Goal: Task Accomplishment & Management: Manage account settings

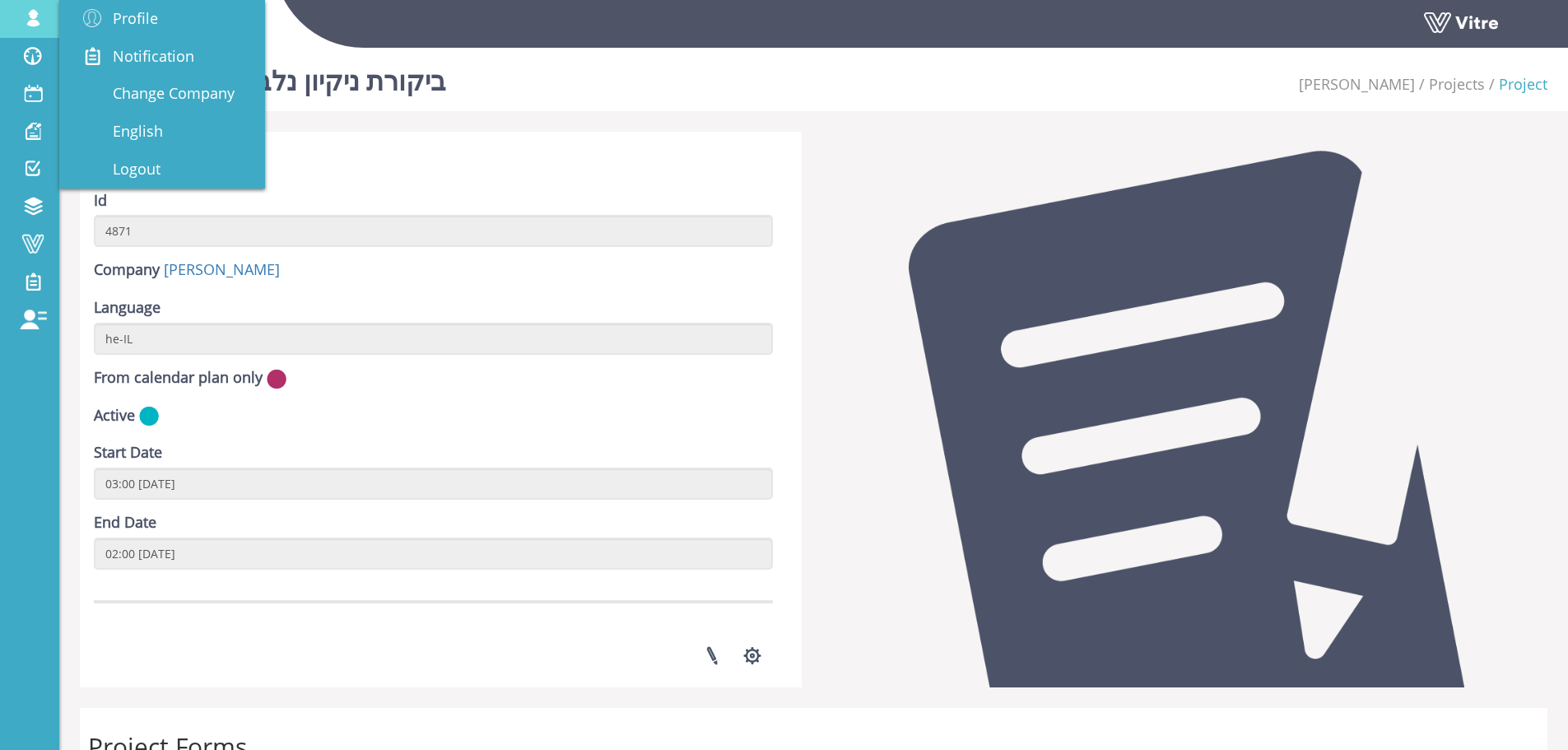
scroll to position [482, 0]
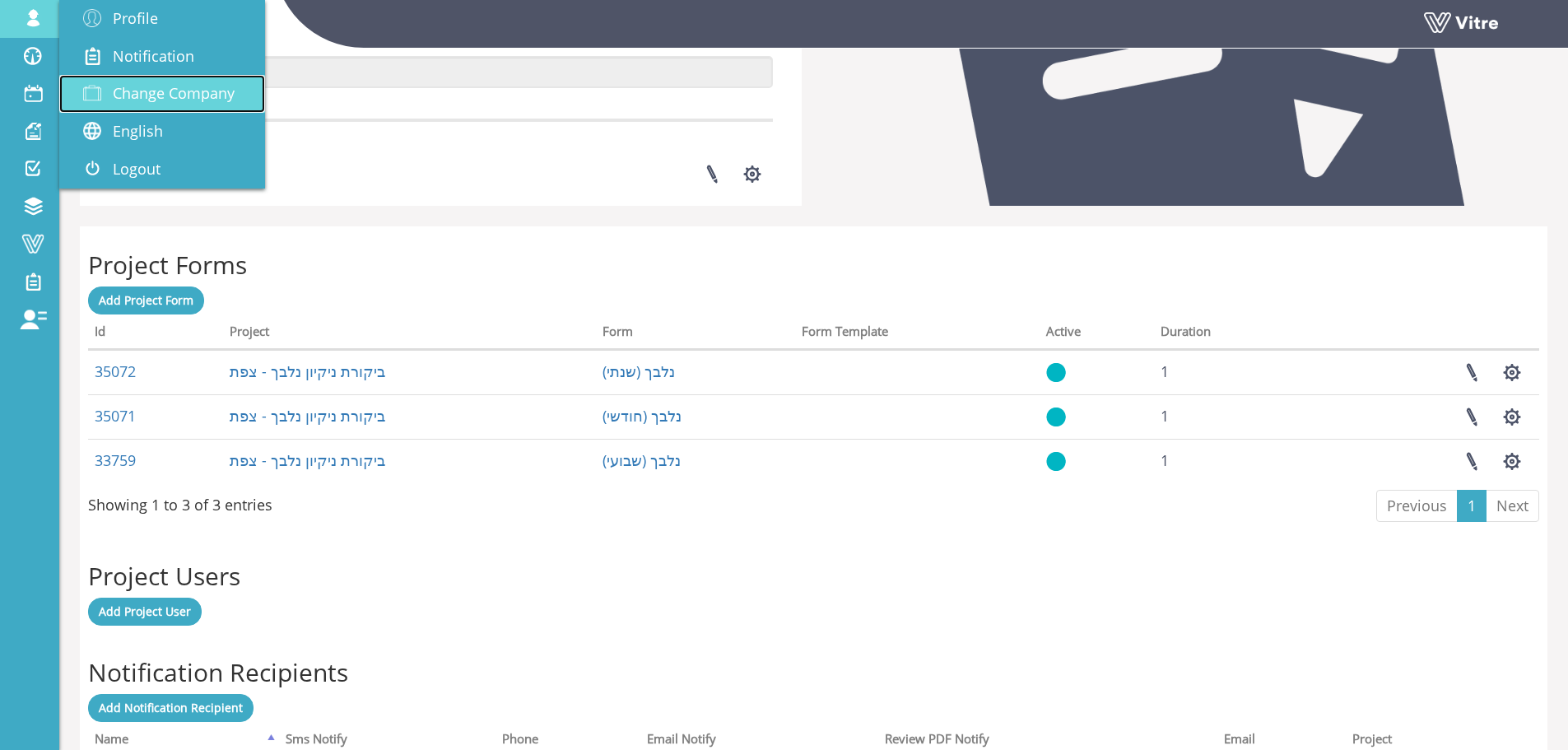
click at [151, 84] on span "Change Company" at bounding box center [173, 92] width 121 height 20
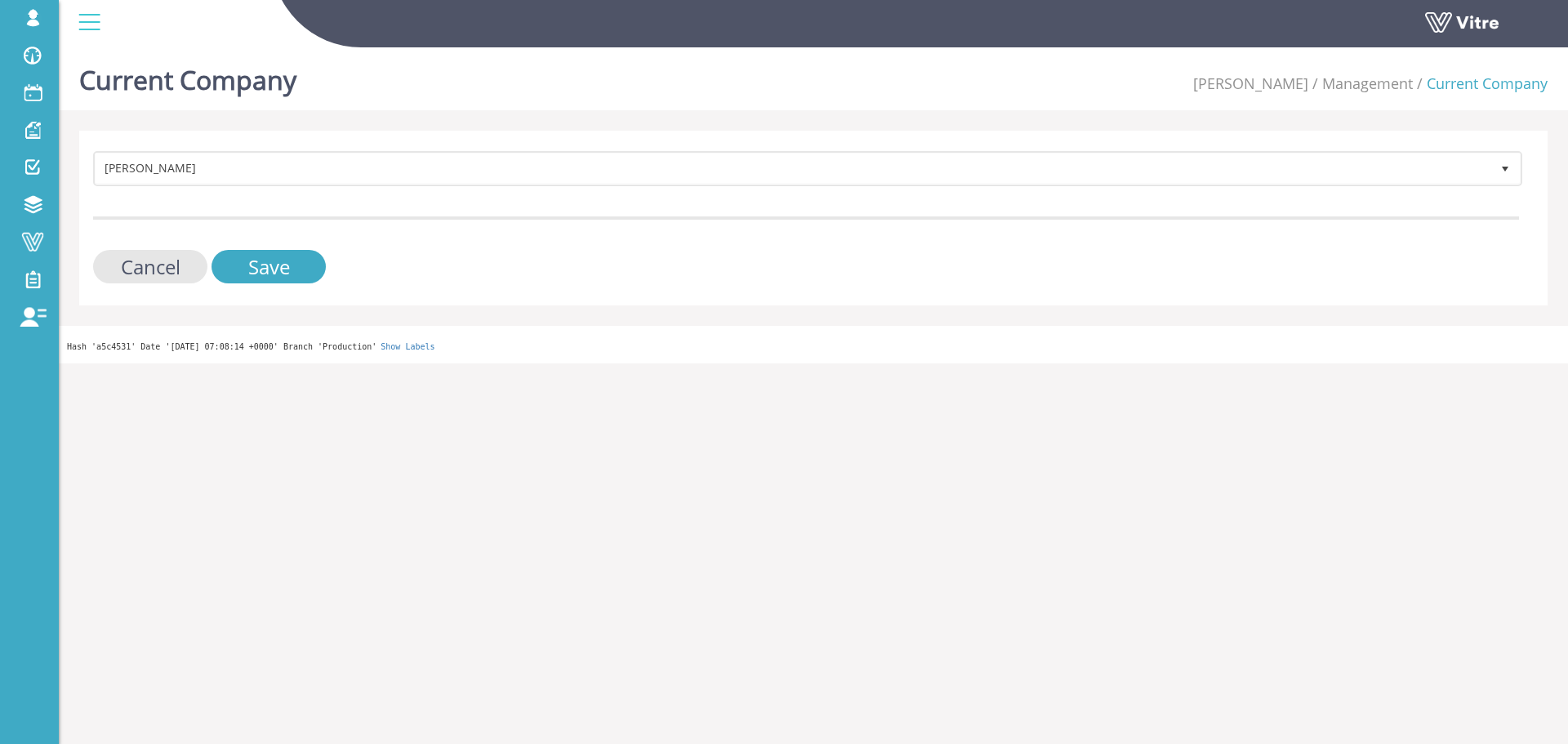
click at [405, 207] on form "Strauss Israel 222 Cancel Save" at bounding box center [806, 218] width 1426 height 133
click at [411, 190] on form "Strauss Israel 222 Cancel Save" at bounding box center [806, 218] width 1426 height 133
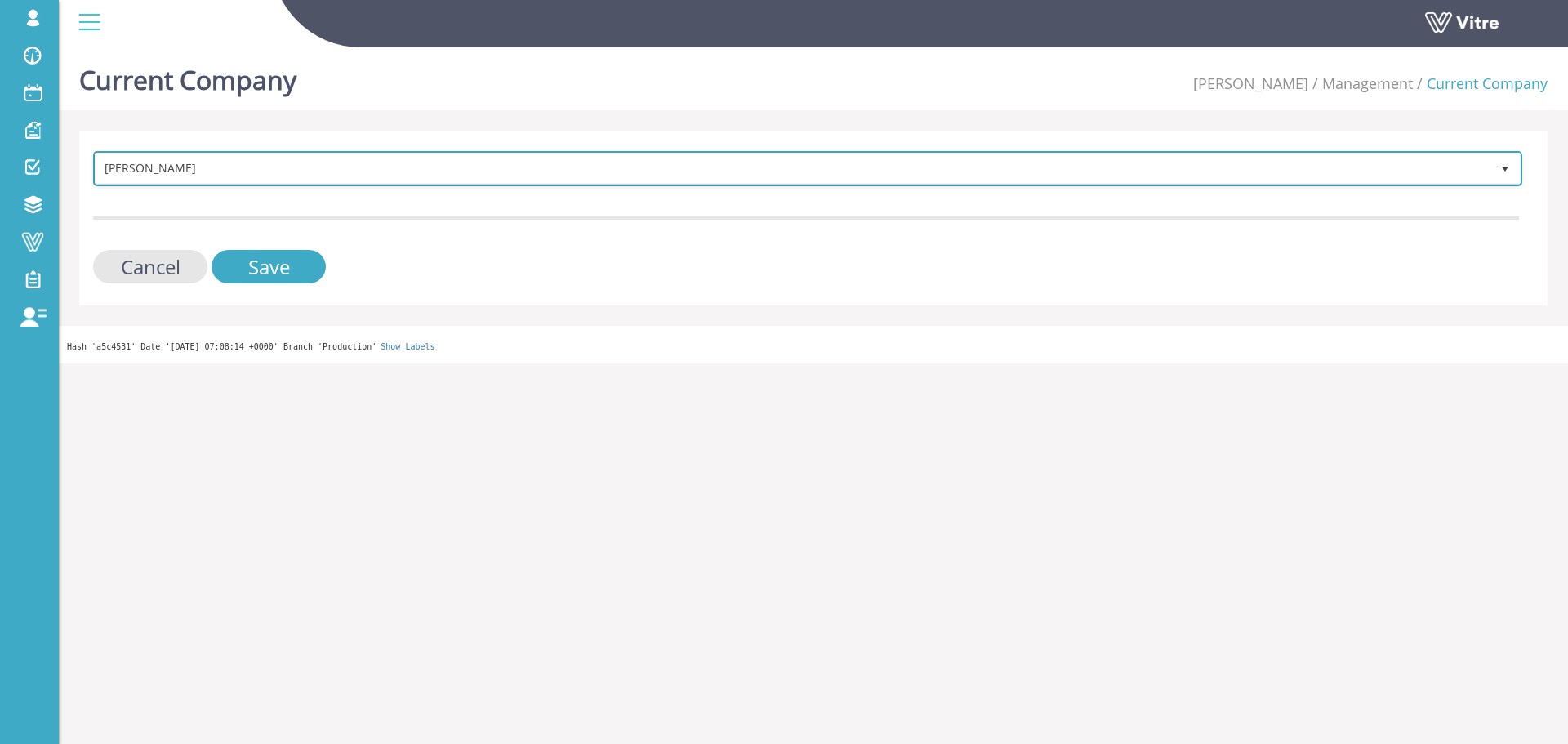
drag, startPoint x: 388, startPoint y: 183, endPoint x: 374, endPoint y: 178, distance: 14.9
click at [388, 183] on span "Strauss Israel" at bounding box center [807, 168] width 1426 height 31
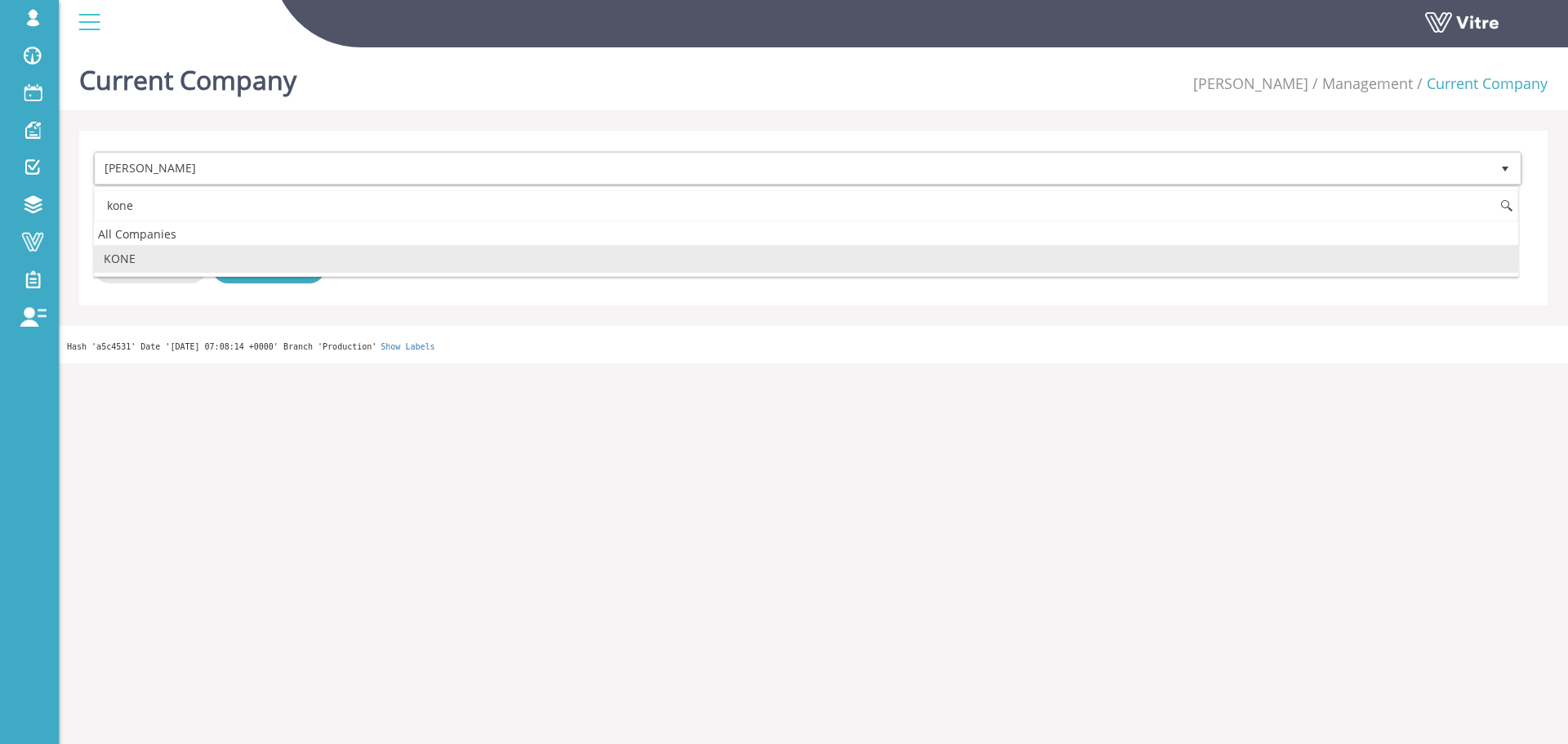
click at [324, 257] on li "KONE" at bounding box center [806, 259] width 1424 height 28
type input "kone"
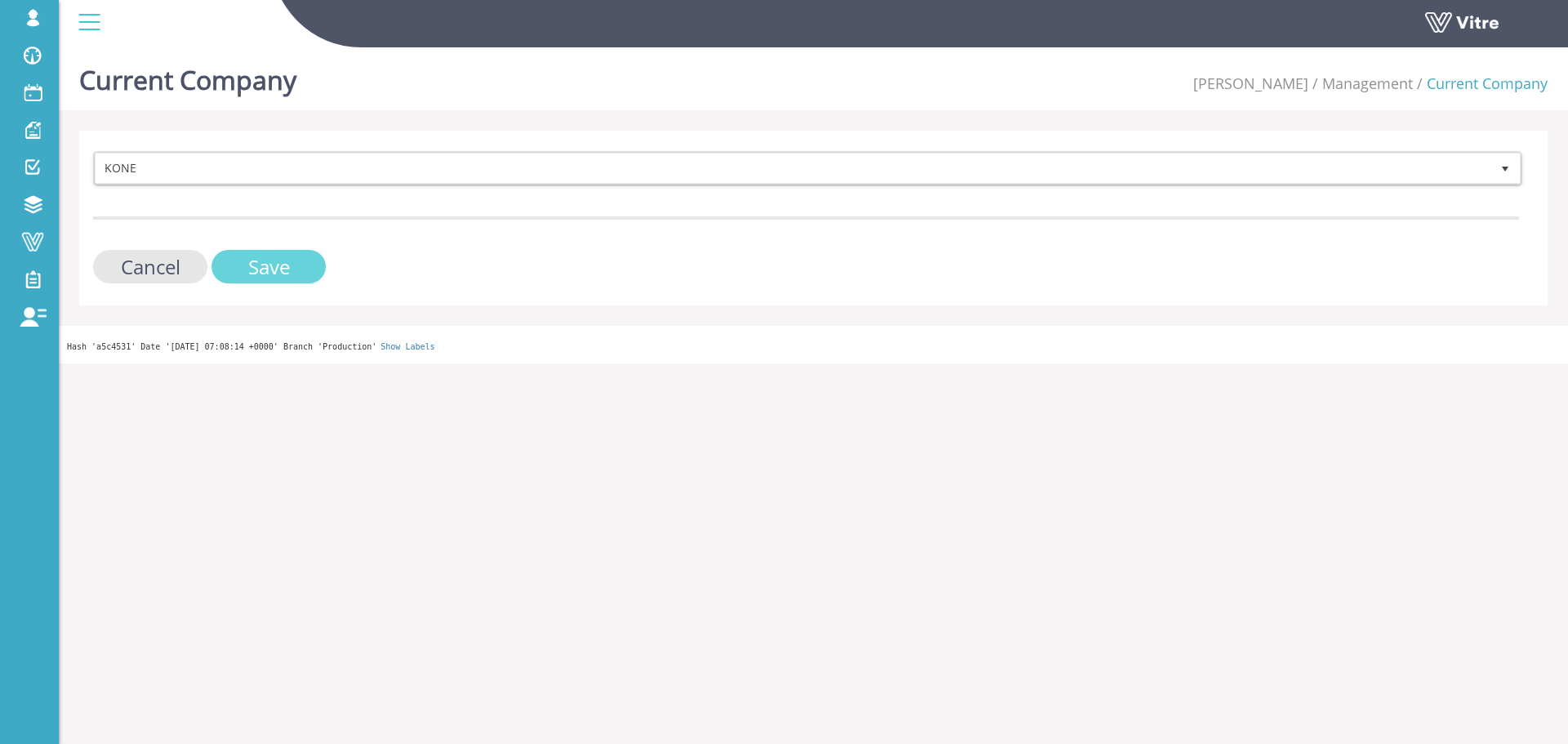
click at [290, 267] on input "Save" at bounding box center [268, 267] width 114 height 34
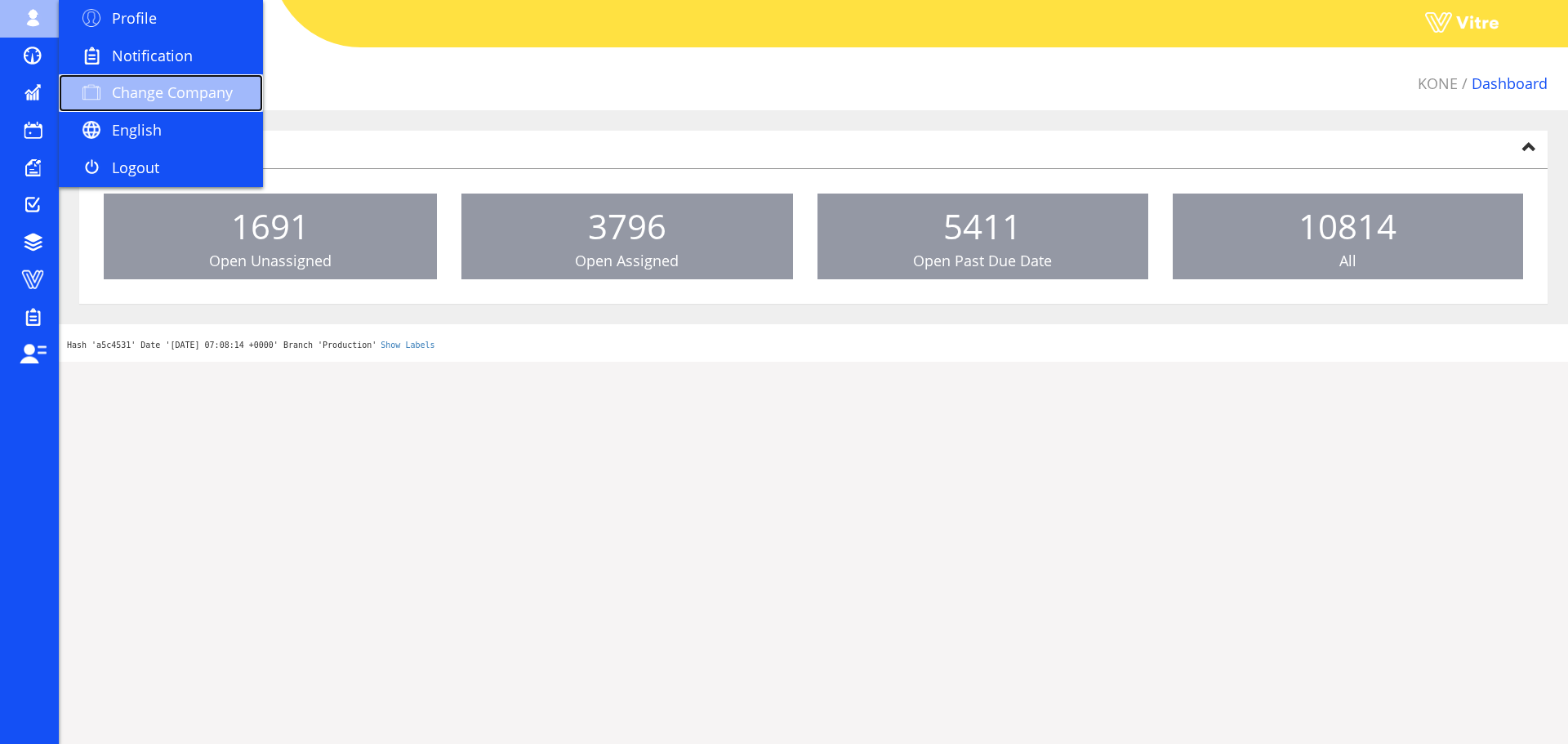
click at [134, 82] on span "Change Company" at bounding box center [172, 91] width 120 height 20
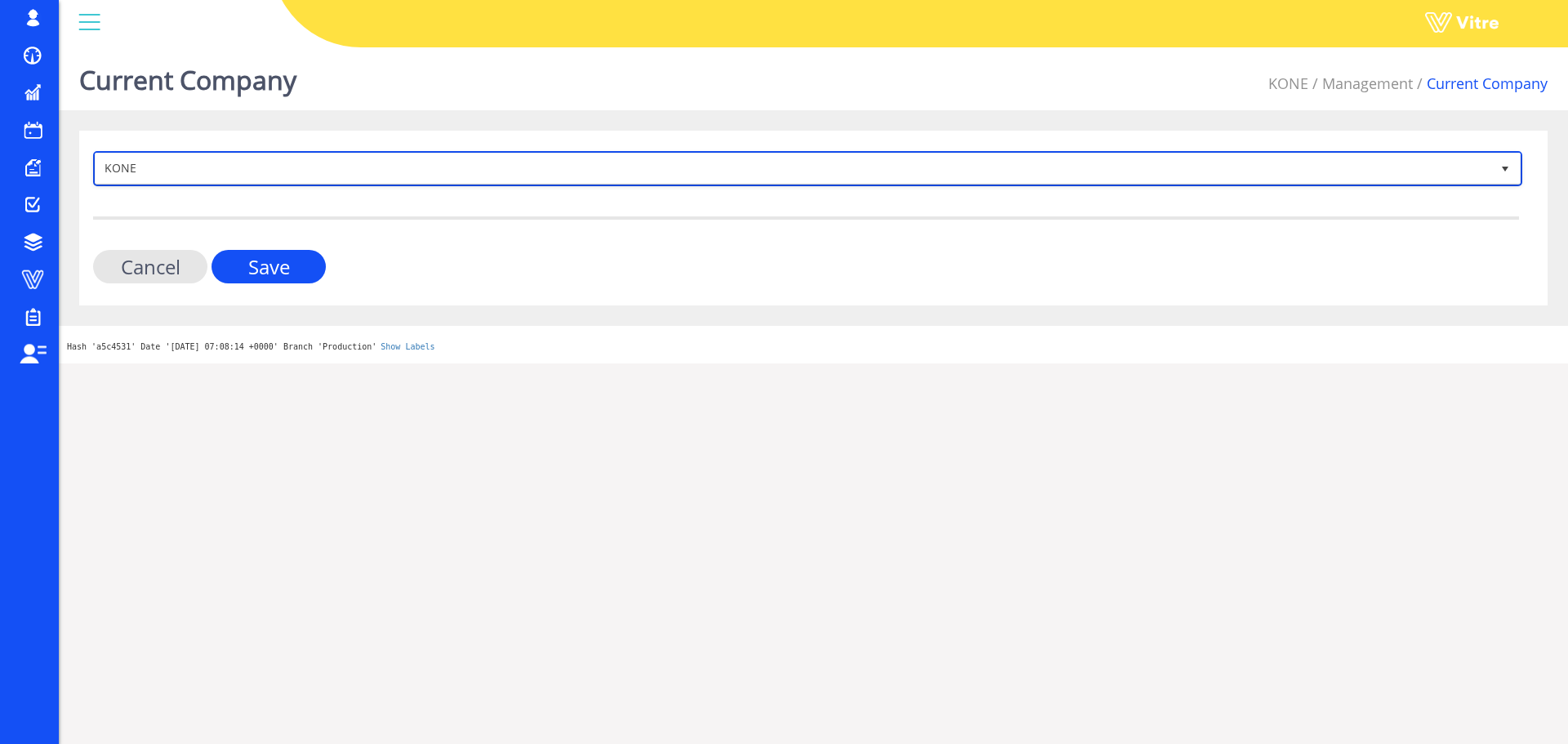
click at [244, 164] on span "KONE" at bounding box center [793, 167] width 1395 height 29
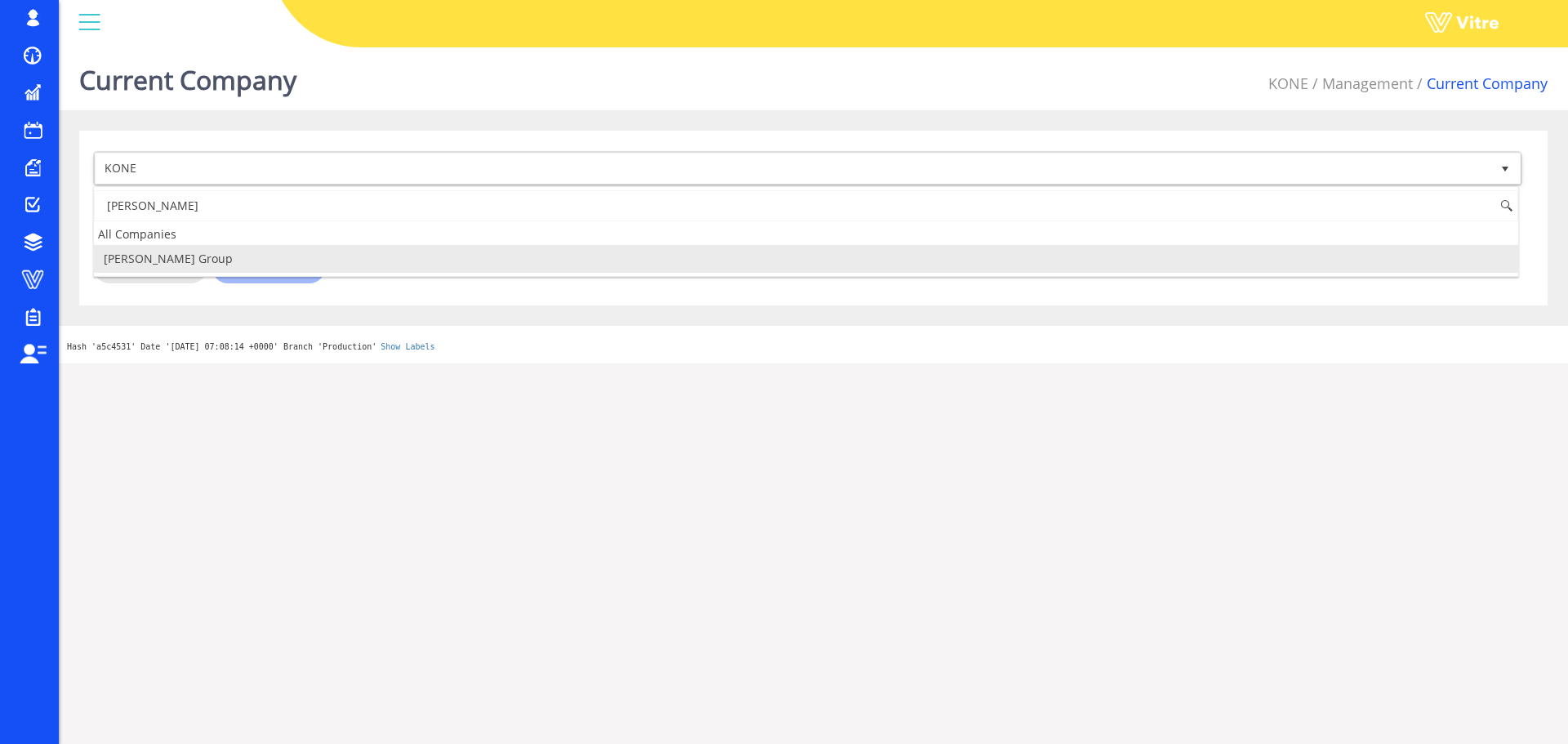
click at [271, 263] on li "Katz Group" at bounding box center [806, 259] width 1424 height 28
type input "katz"
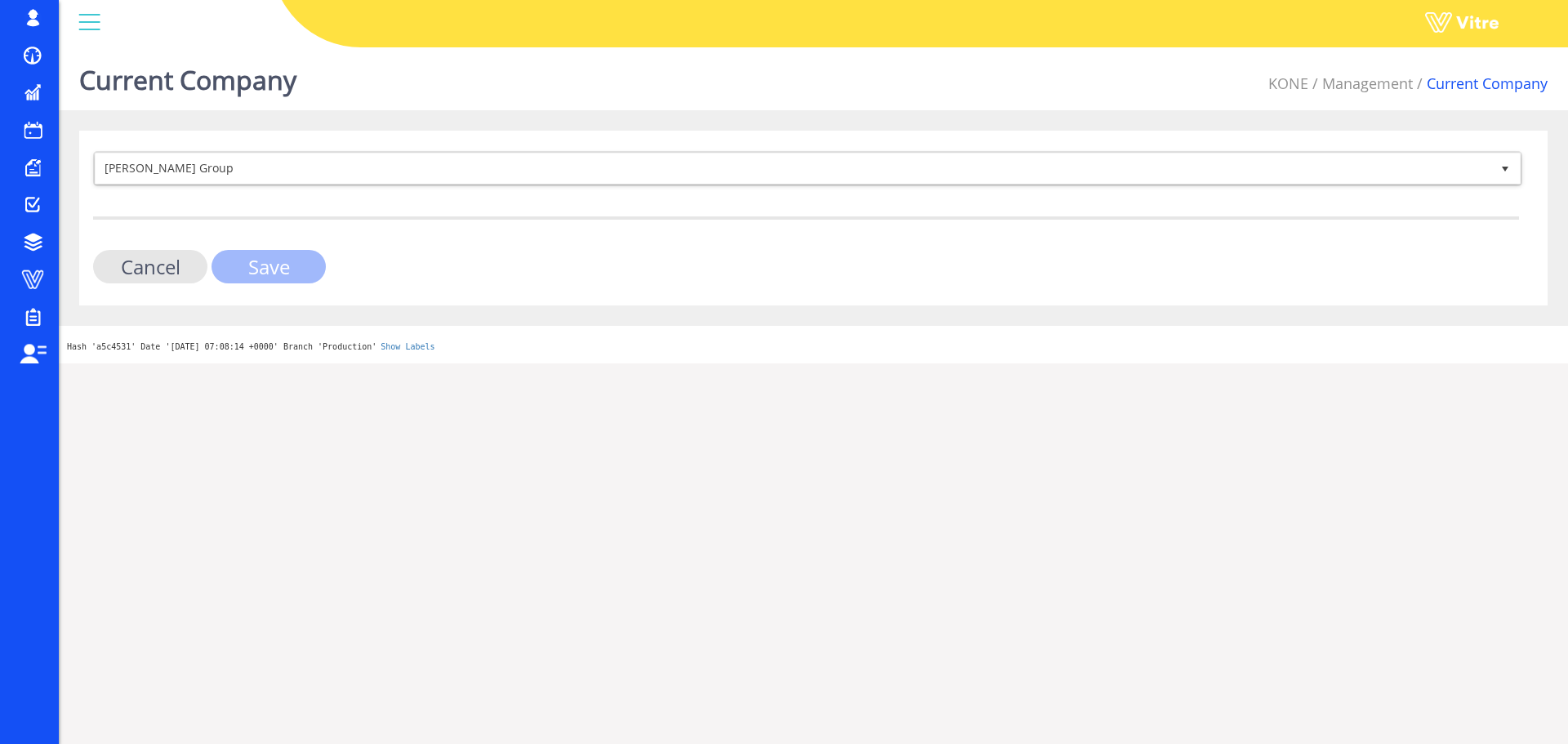
click at [271, 267] on input "Save" at bounding box center [268, 267] width 114 height 34
